Goal: Transaction & Acquisition: Purchase product/service

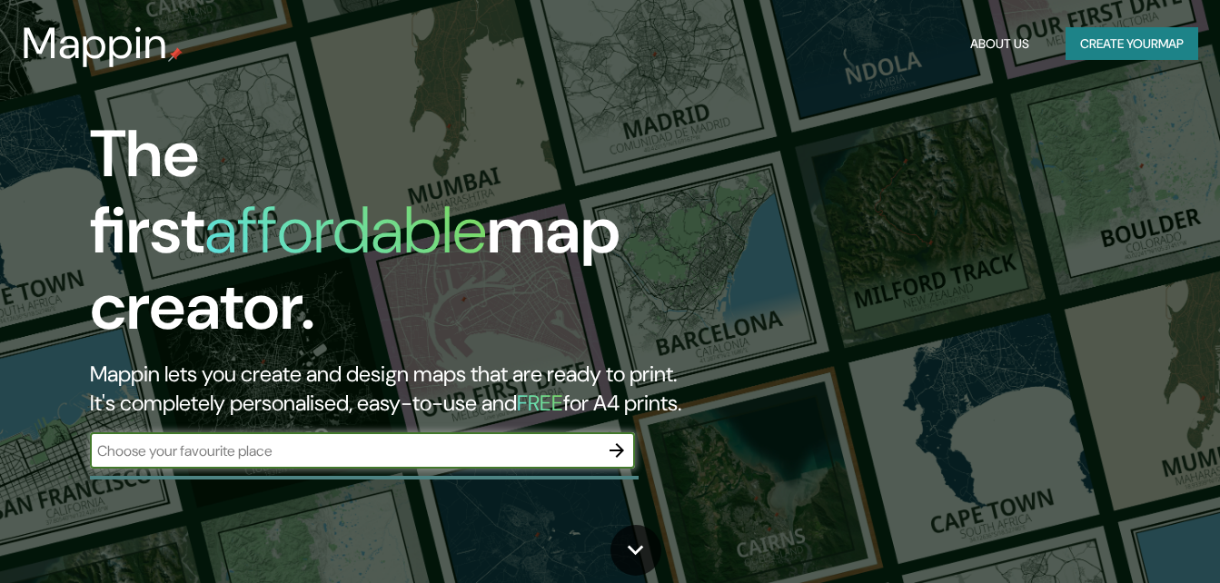
click at [628, 440] on icon "button" at bounding box center [617, 451] width 22 height 22
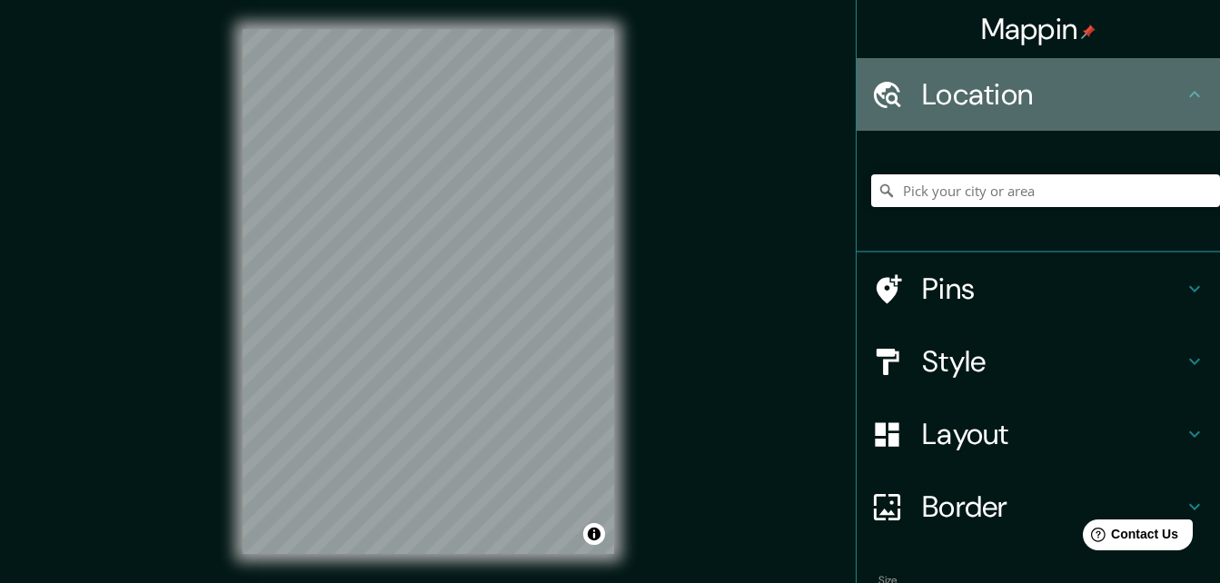
click at [983, 104] on h4 "Location" at bounding box center [1053, 94] width 262 height 36
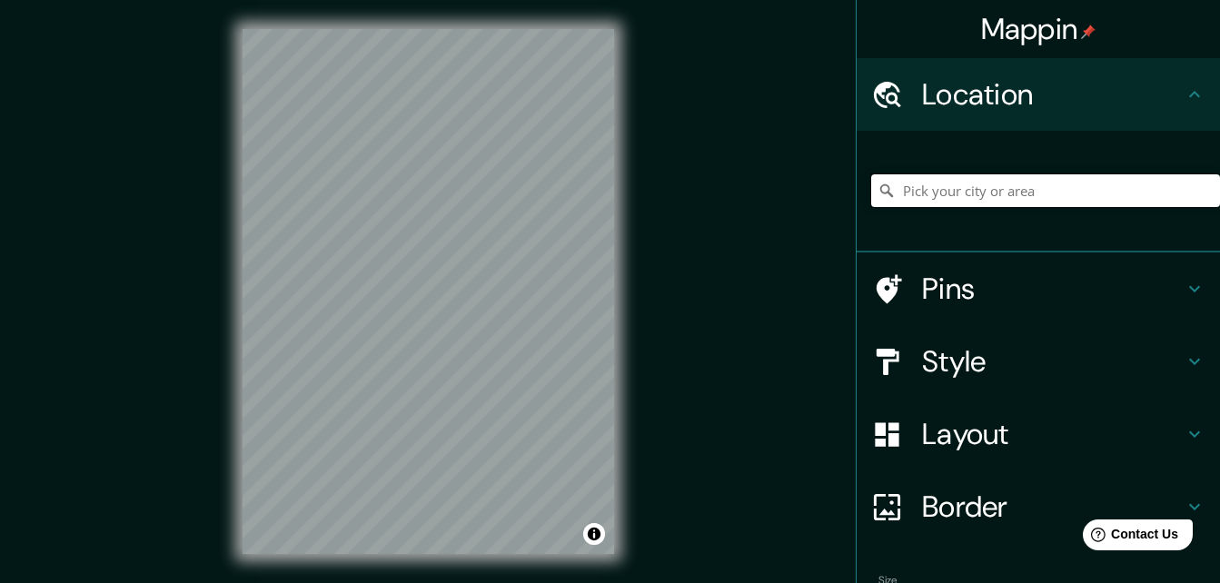
click at [992, 179] on input "Pick your city or area" at bounding box center [1045, 190] width 349 height 33
type input "s"
type input "[GEOGRAPHIC_DATA], [GEOGRAPHIC_DATA], [GEOGRAPHIC_DATA]"
click at [1071, 368] on h4 "Style" at bounding box center [1053, 361] width 262 height 36
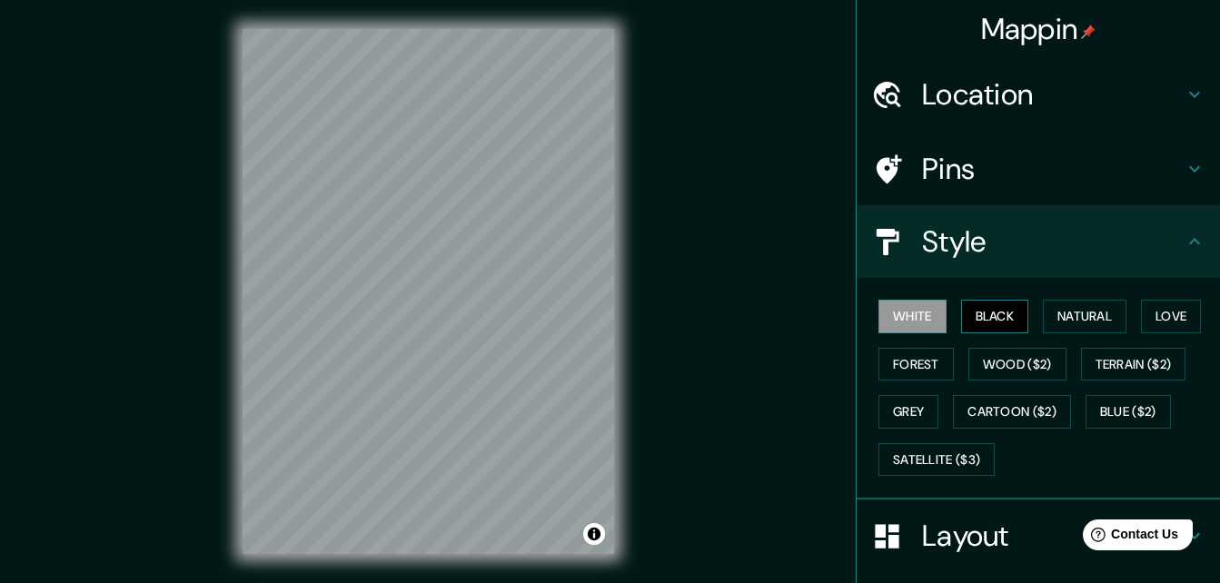
click at [996, 322] on button "Black" at bounding box center [995, 317] width 68 height 34
click at [1150, 315] on button "Love" at bounding box center [1171, 317] width 60 height 34
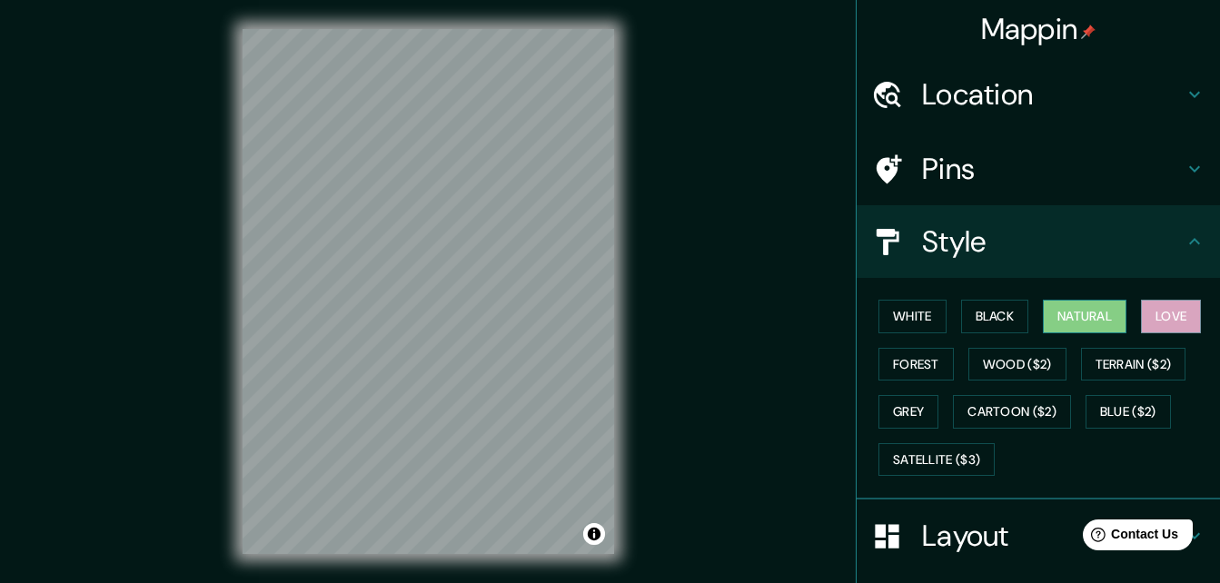
click at [1093, 320] on button "Natural" at bounding box center [1085, 317] width 84 height 34
click at [902, 369] on button "Forest" at bounding box center [915, 365] width 75 height 34
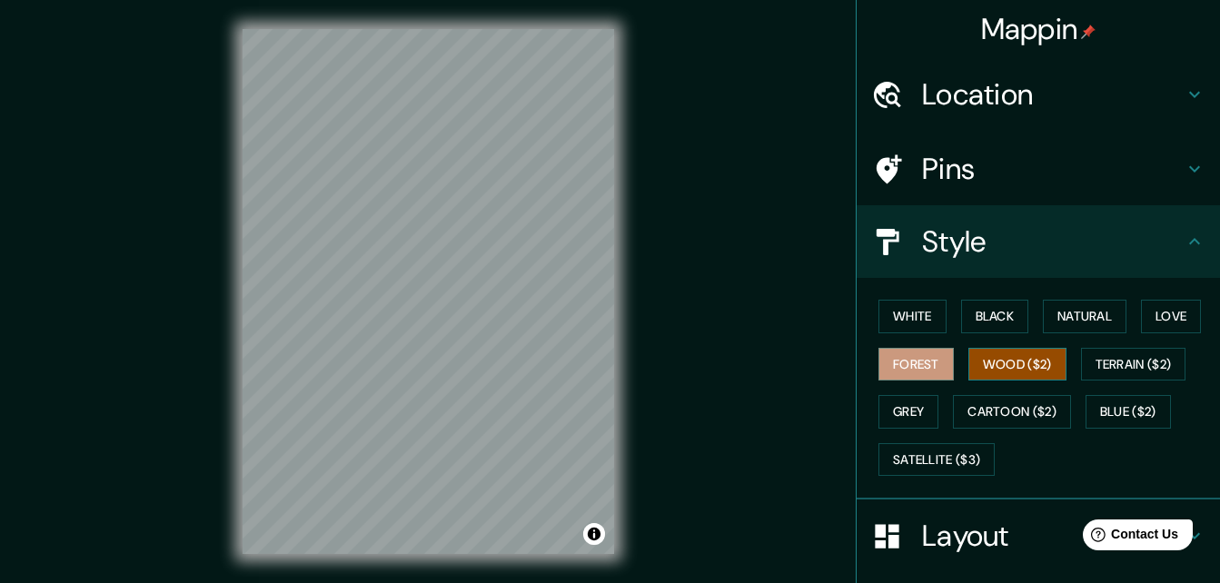
click at [994, 371] on button "Wood ($2)" at bounding box center [1017, 365] width 98 height 34
click at [1122, 371] on button "Terrain ($2)" at bounding box center [1133, 365] width 105 height 34
click at [1014, 367] on button "Wood ($2)" at bounding box center [1017, 365] width 98 height 34
click at [971, 365] on button "Wood ($2)" at bounding box center [1017, 365] width 98 height 34
click at [1137, 350] on button "Terrain ($2)" at bounding box center [1133, 365] width 105 height 34
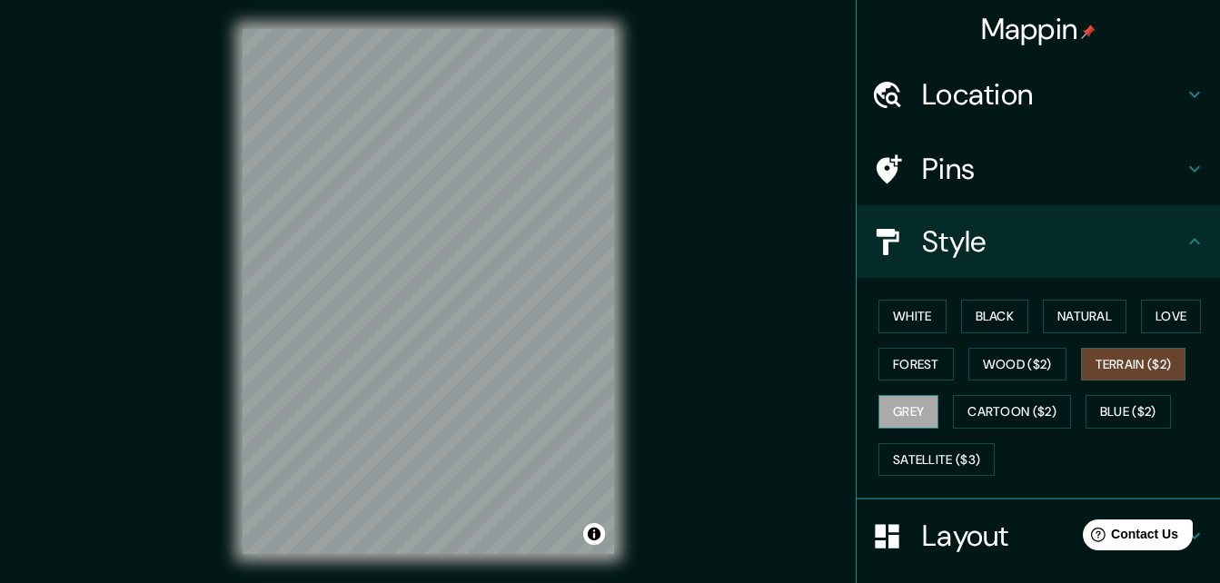
click at [893, 405] on button "Grey" at bounding box center [908, 412] width 60 height 34
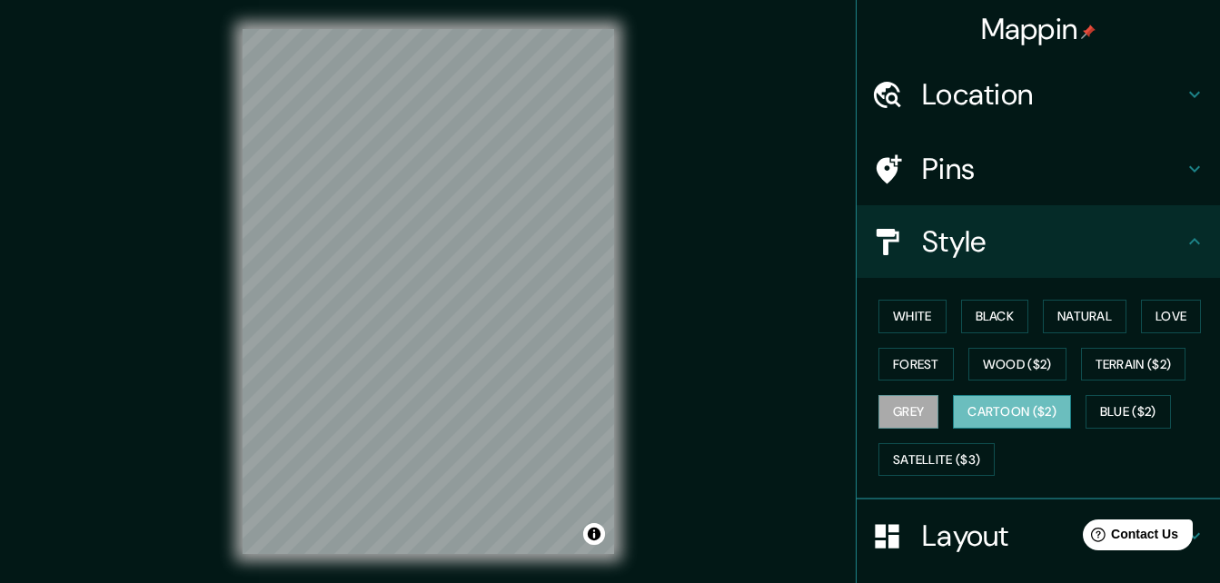
click at [978, 416] on button "Cartoon ($2)" at bounding box center [1012, 412] width 118 height 34
click at [1138, 410] on button "Blue ($2)" at bounding box center [1127, 412] width 85 height 34
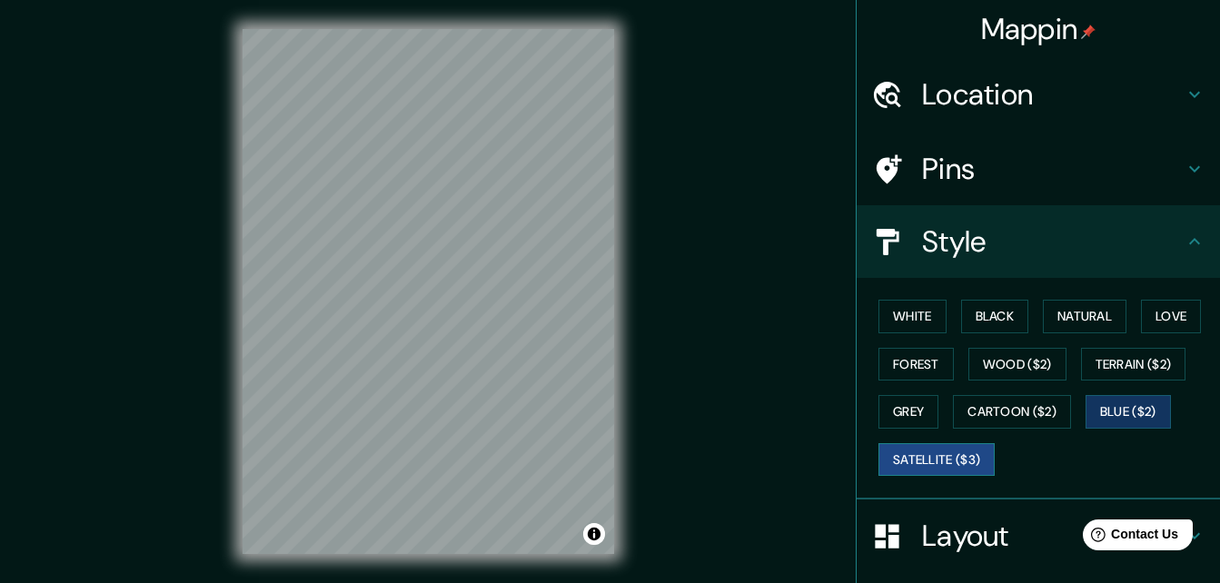
click at [936, 459] on button "Satellite ($3)" at bounding box center [936, 460] width 116 height 34
click at [917, 326] on button "White" at bounding box center [912, 317] width 68 height 34
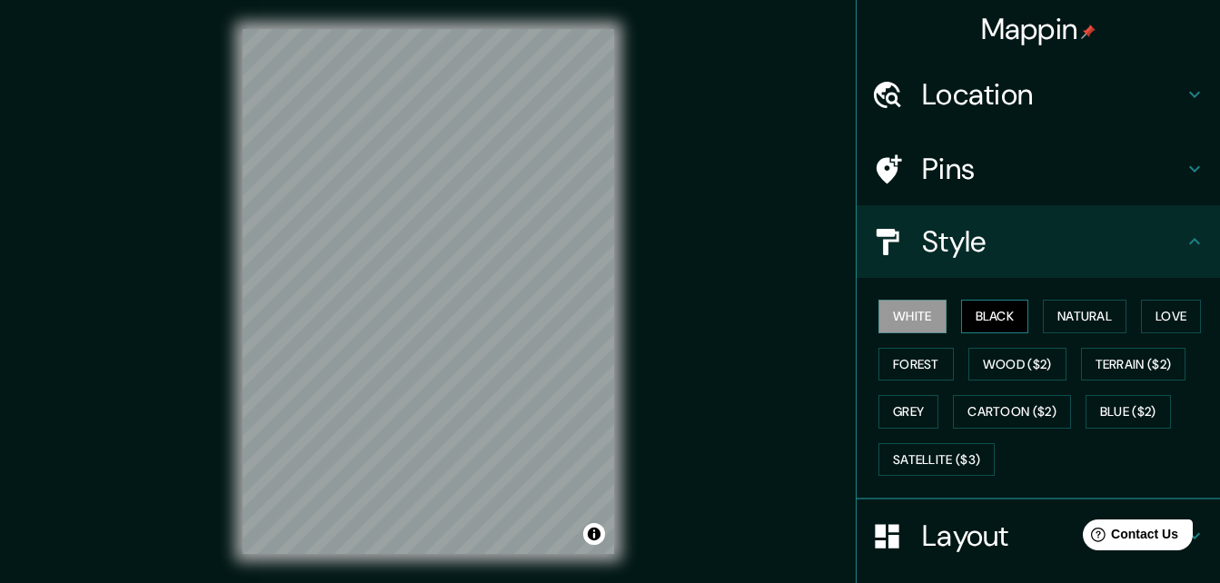
click at [964, 320] on button "Black" at bounding box center [995, 317] width 68 height 34
click at [1000, 325] on button "Black" at bounding box center [995, 317] width 68 height 34
click at [1001, 321] on button "Black" at bounding box center [995, 317] width 68 height 34
click at [1043, 318] on button "Natural" at bounding box center [1085, 317] width 84 height 34
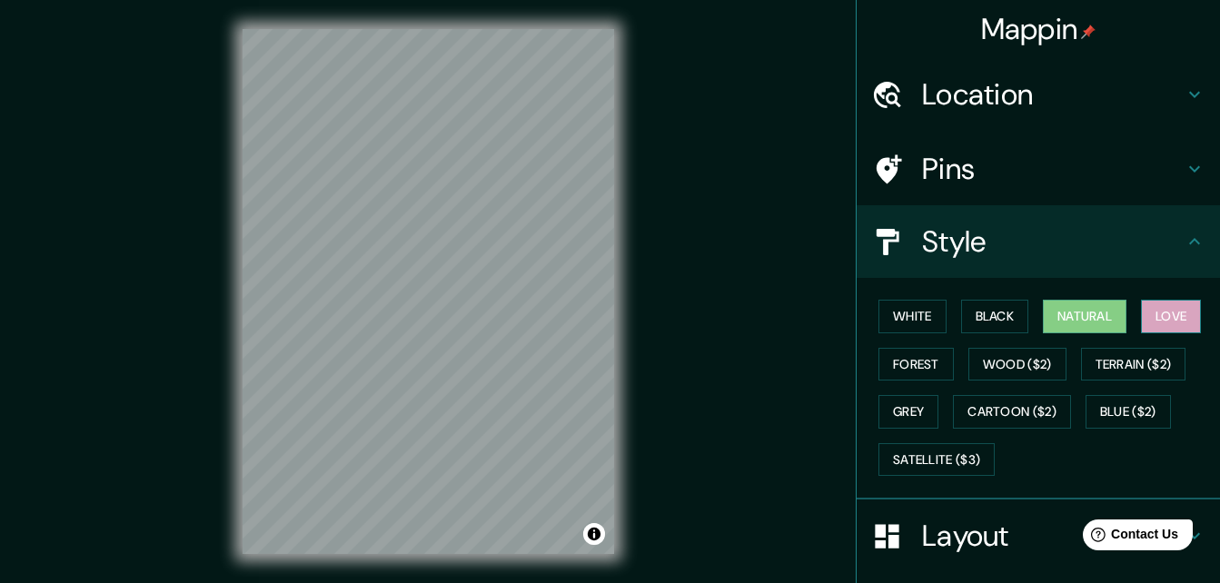
click at [1162, 325] on button "Love" at bounding box center [1171, 317] width 60 height 34
click at [993, 315] on button "Black" at bounding box center [995, 317] width 68 height 34
click at [1050, 320] on button "Natural" at bounding box center [1085, 317] width 84 height 34
click at [926, 366] on button "Forest" at bounding box center [915, 365] width 75 height 34
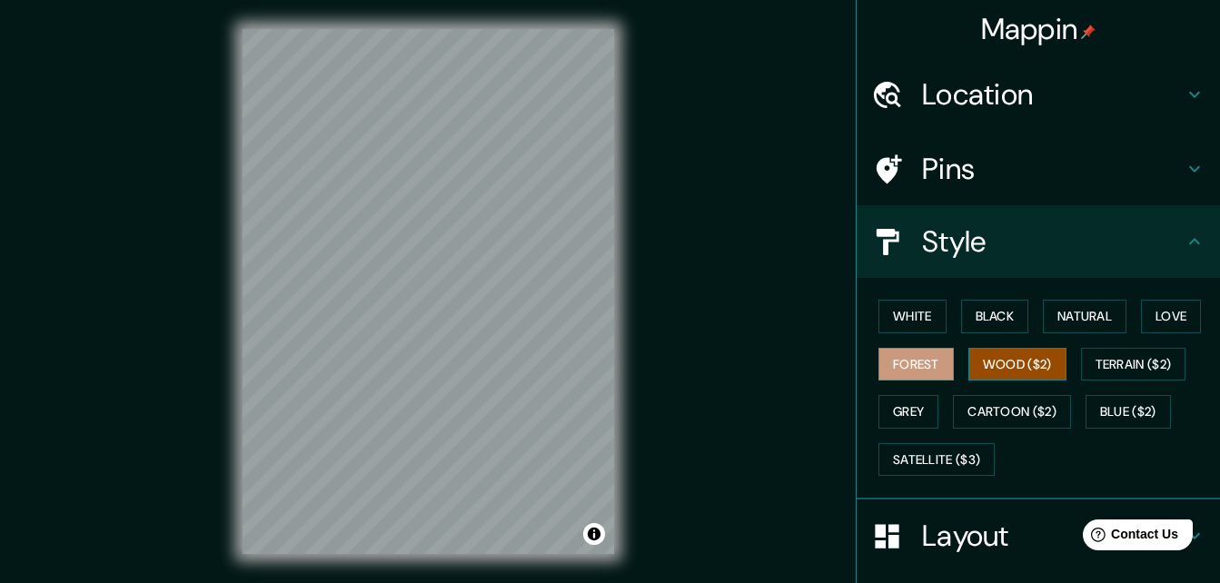
click at [985, 371] on button "Wood ($2)" at bounding box center [1017, 365] width 98 height 34
click at [1105, 368] on button "Terrain ($2)" at bounding box center [1133, 365] width 105 height 34
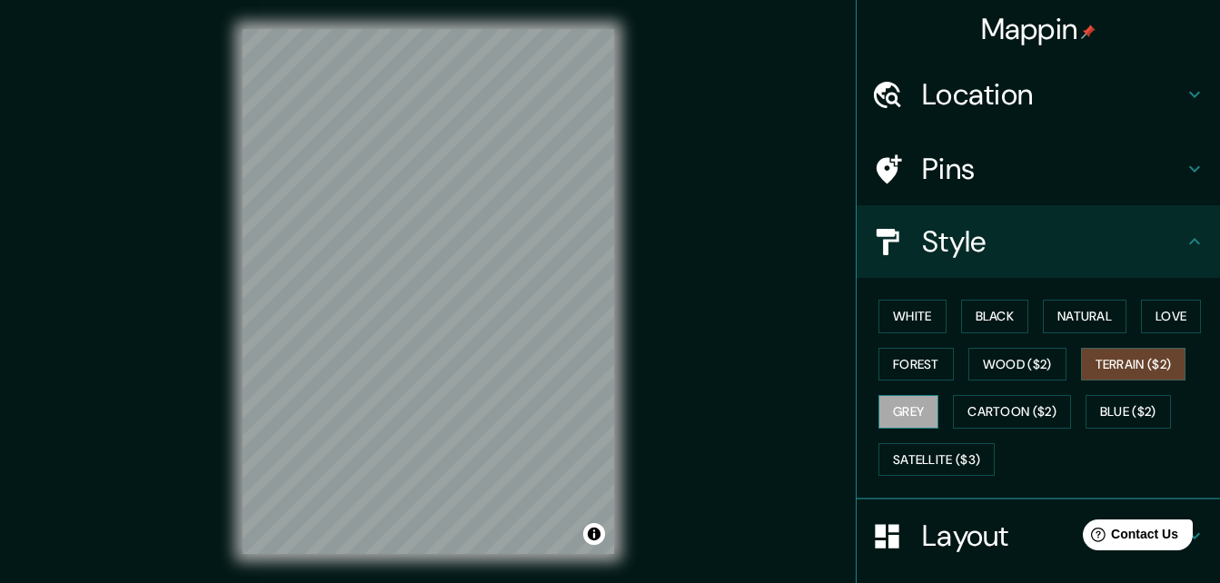
click at [899, 410] on button "Grey" at bounding box center [908, 412] width 60 height 34
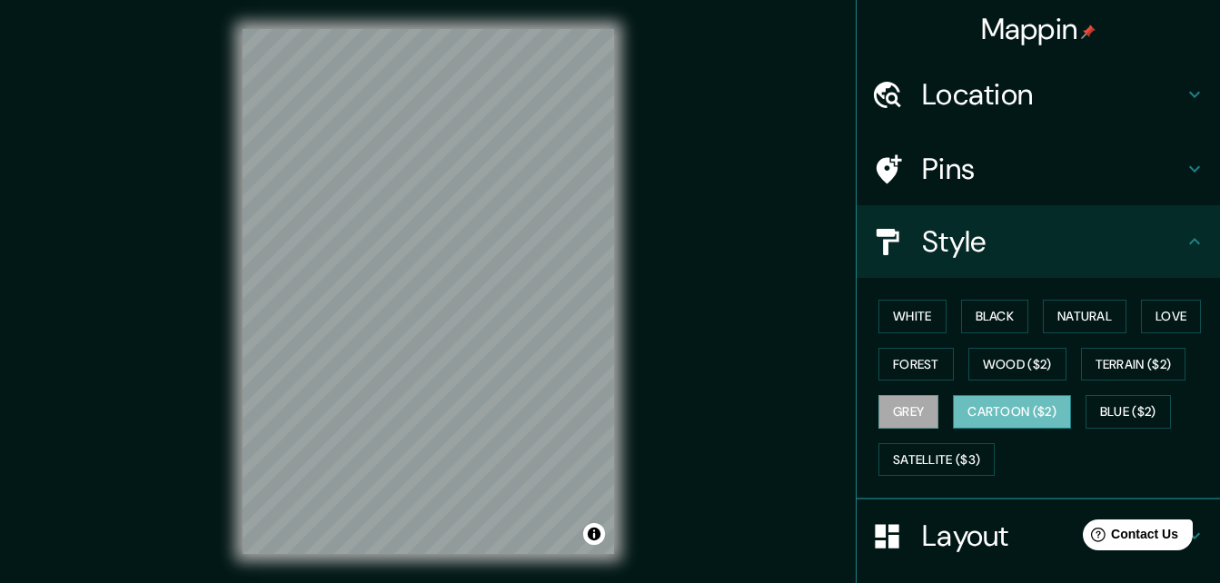
click at [1027, 412] on button "Cartoon ($2)" at bounding box center [1012, 412] width 118 height 34
